Goal: Task Accomplishment & Management: Complete application form

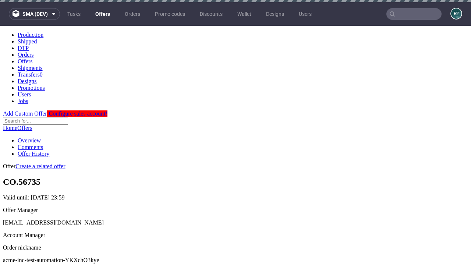
scroll to position [2, 0]
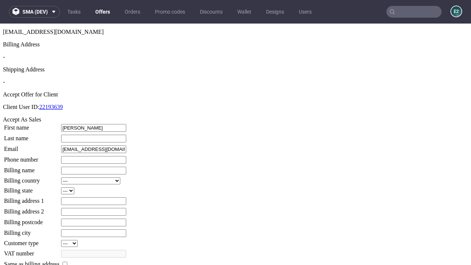
type input "Reilly"
type input "Bergstrom"
type input "1509813888"
type input "Dulce.Runte21"
select select "13"
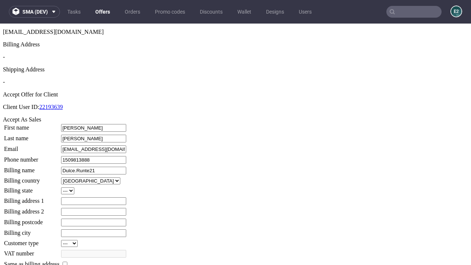
select select "132"
type input "Dulce.Runte21"
type input "2 The Fairway"
type input "YJ19 8ME"
type input "Upton Altenwerth"
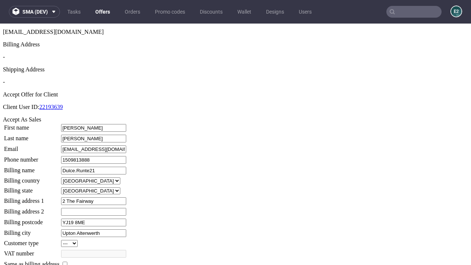
click at [67, 262] on input "checkbox" at bounding box center [65, 264] width 5 height 5
checkbox input "true"
type input "Dulce.Runte21"
select select "13"
type input "2 The Fairway"
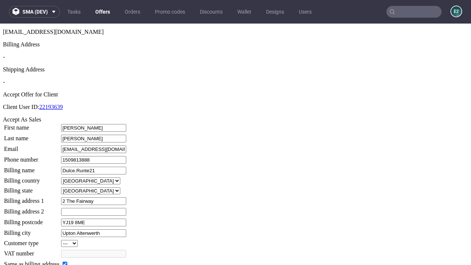
type input "YJ19 8ME"
type input "Upton Altenwerth"
select select "132"
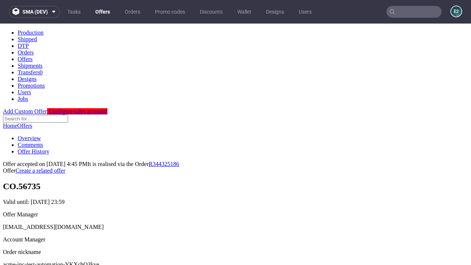
scroll to position [0, 0]
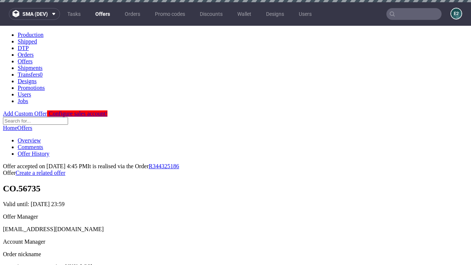
type input "[DATE]"
select select "12214305"
type input "In progress..."
